Goal: Check status: Check status

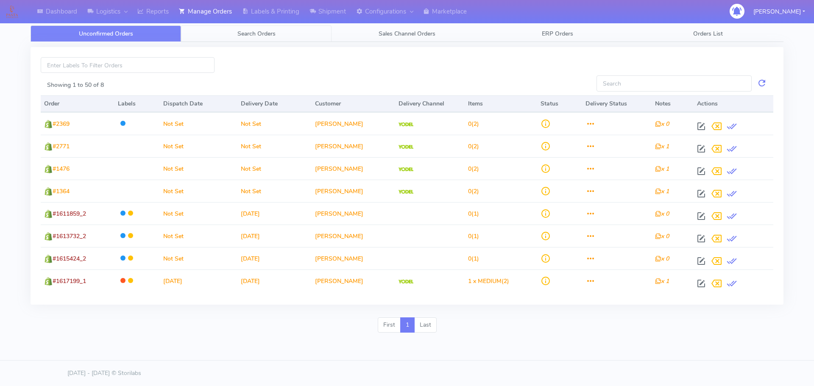
click at [238, 34] on span "Search Orders" at bounding box center [257, 34] width 38 height 8
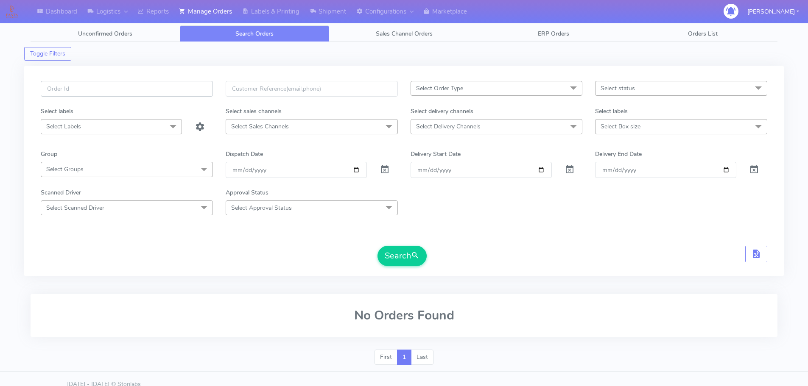
click at [197, 89] on input "text" at bounding box center [127, 89] width 172 height 16
paste input "1618072"
type input "1618072"
click at [383, 169] on span at bounding box center [385, 172] width 10 height 8
click at [410, 271] on div "1618072 Select Order Type Select All MEALS ATAVI One Off Pasta Club Gift Kit Ev…" at bounding box center [403, 176] width 739 height 190
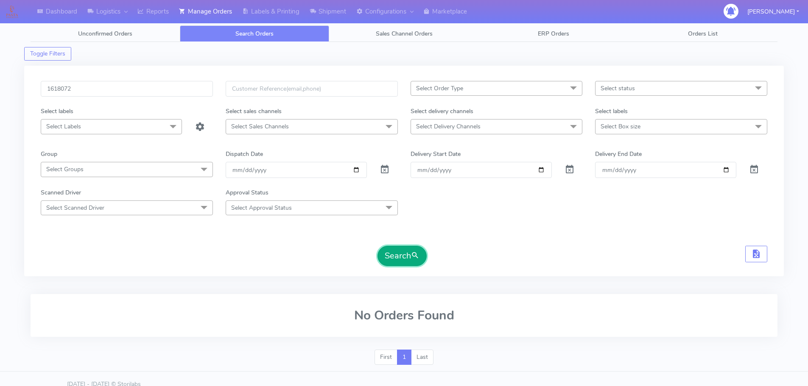
click at [414, 260] on span "submit" at bounding box center [415, 255] width 8 height 11
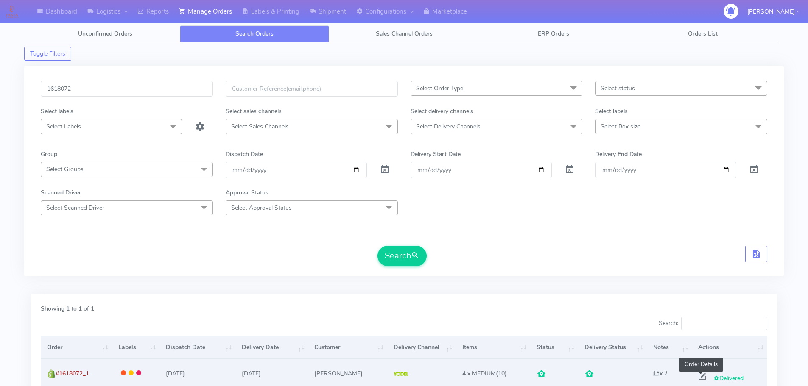
click at [700, 378] on span at bounding box center [702, 379] width 15 height 8
select select "5"
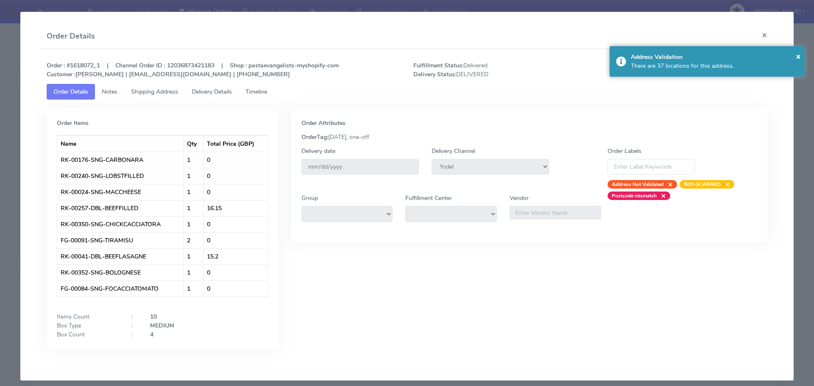
click at [174, 92] on span "Shipping Address" at bounding box center [154, 92] width 47 height 8
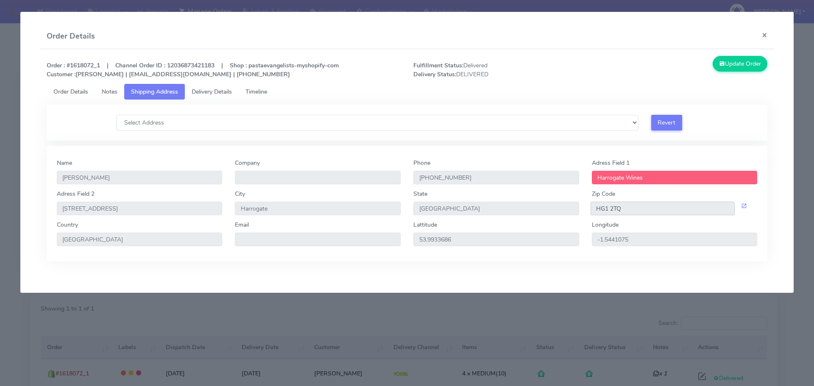
drag, startPoint x: 635, startPoint y: 204, endPoint x: 596, endPoint y: 215, distance: 40.4
click at [596, 215] on input "HG1 2TQ" at bounding box center [663, 209] width 145 height 14
click at [209, 95] on span "Delivery Details" at bounding box center [212, 92] width 40 height 8
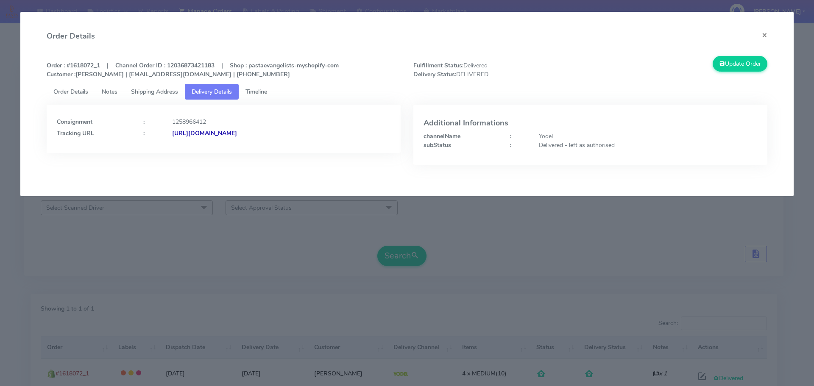
click at [237, 133] on strong "[URL][DOMAIN_NAME]" at bounding box center [204, 133] width 65 height 8
drag, startPoint x: 95, startPoint y: 65, endPoint x: 71, endPoint y: 65, distance: 23.3
click at [71, 65] on strong "Order : #1618072_1 | Channel Order ID : 12036873421183 | Shop : pastaevangelist…" at bounding box center [193, 70] width 292 height 17
copy strong "1618072"
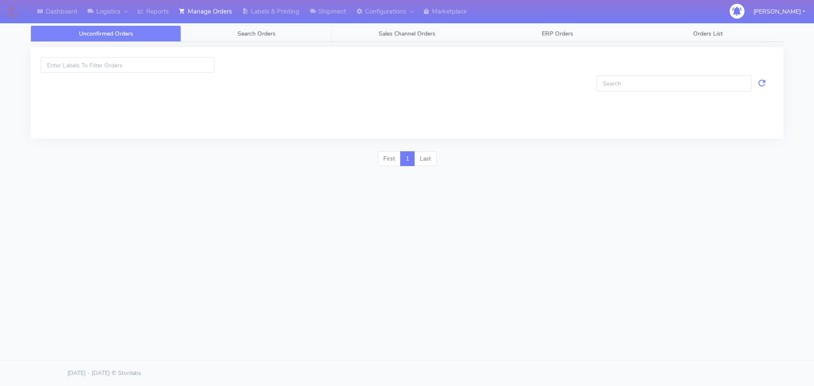
click at [242, 39] on link "Search Orders" at bounding box center [256, 33] width 151 height 17
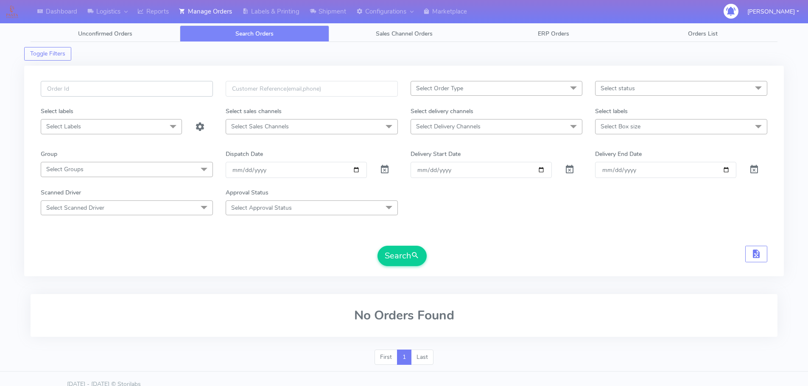
click at [204, 93] on input "text" at bounding box center [127, 89] width 172 height 16
paste input "1619013"
type input "1619013"
click at [385, 170] on span at bounding box center [385, 172] width 10 height 8
click at [408, 262] on button "Search" at bounding box center [402, 256] width 49 height 20
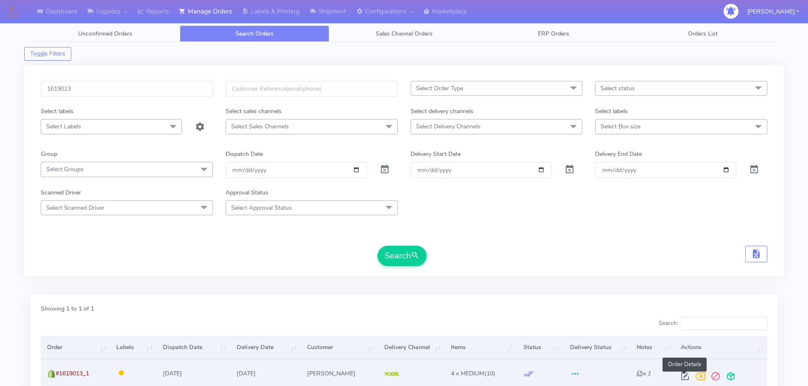
click at [684, 378] on span at bounding box center [684, 379] width 15 height 8
select select "5"
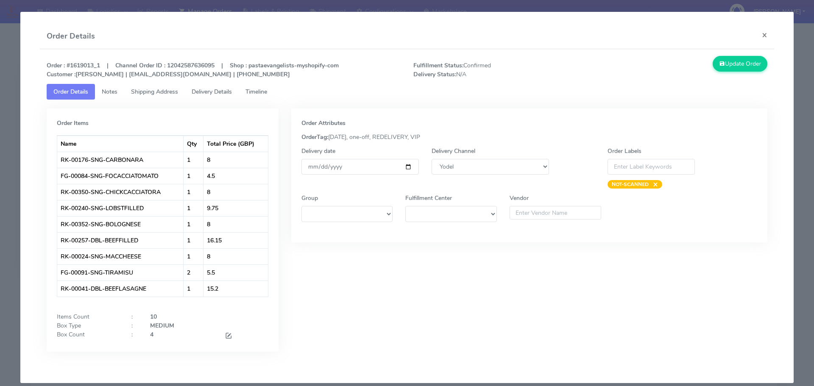
click at [267, 94] on span "Timeline" at bounding box center [257, 92] width 22 height 8
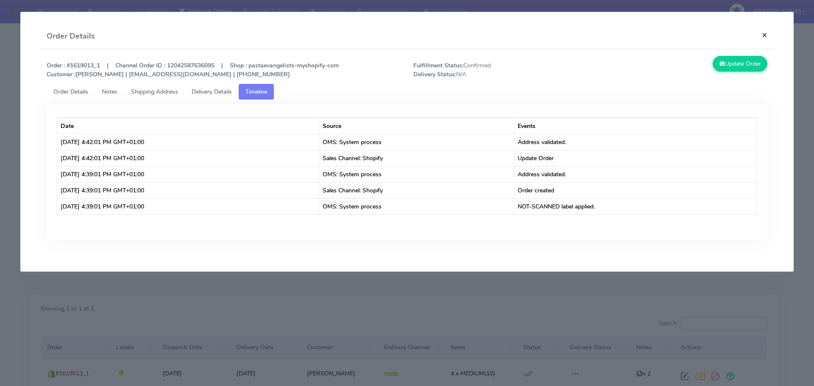
click at [765, 36] on button "×" at bounding box center [764, 35] width 19 height 22
